Goal: Navigation & Orientation: Go to known website

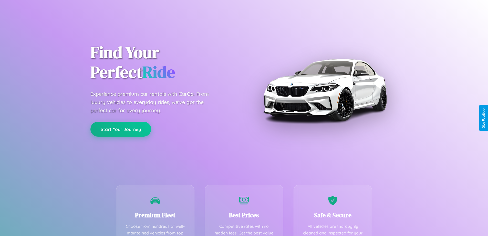
click at [121, 129] on button "Start Your Journey" at bounding box center [120, 128] width 61 height 15
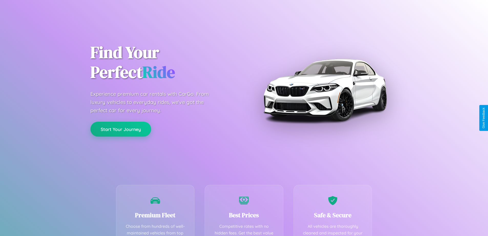
click at [121, 129] on button "Start Your Journey" at bounding box center [120, 128] width 61 height 15
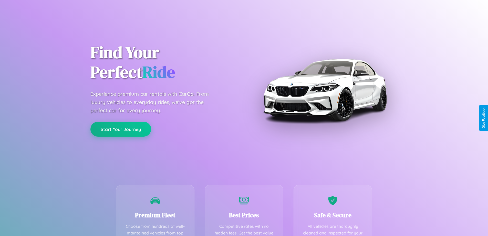
click at [121, 129] on button "Start Your Journey" at bounding box center [120, 128] width 61 height 15
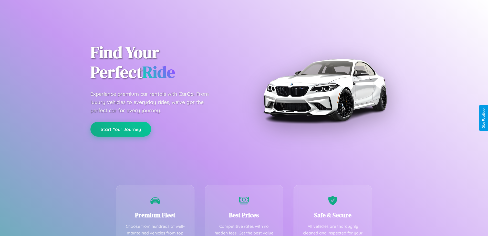
click at [121, 129] on button "Start Your Journey" at bounding box center [120, 128] width 61 height 15
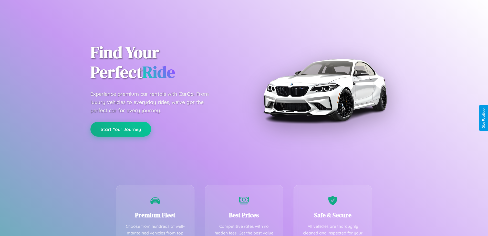
click at [121, 129] on button "Start Your Journey" at bounding box center [120, 128] width 61 height 15
